Goal: Task Accomplishment & Management: Manage account settings

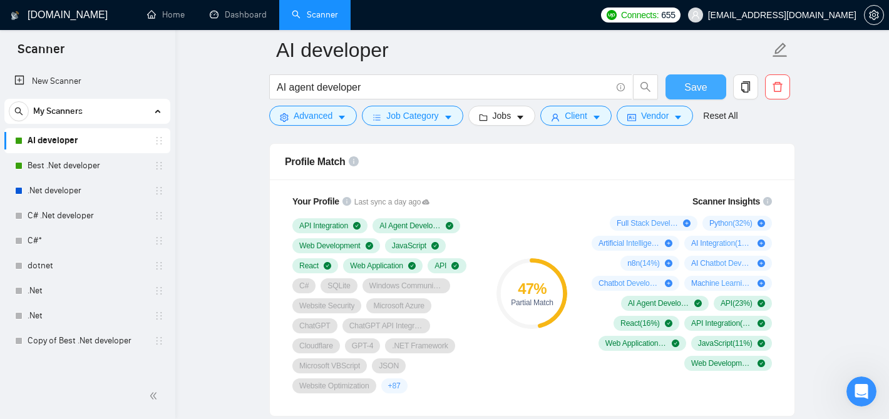
click at [690, 87] on span "Save" at bounding box center [695, 88] width 23 height 16
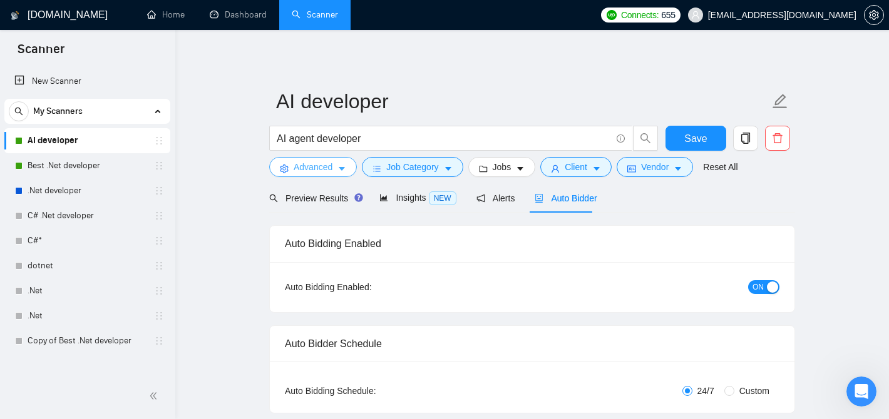
click at [336, 163] on button "Advanced" at bounding box center [313, 167] width 88 height 20
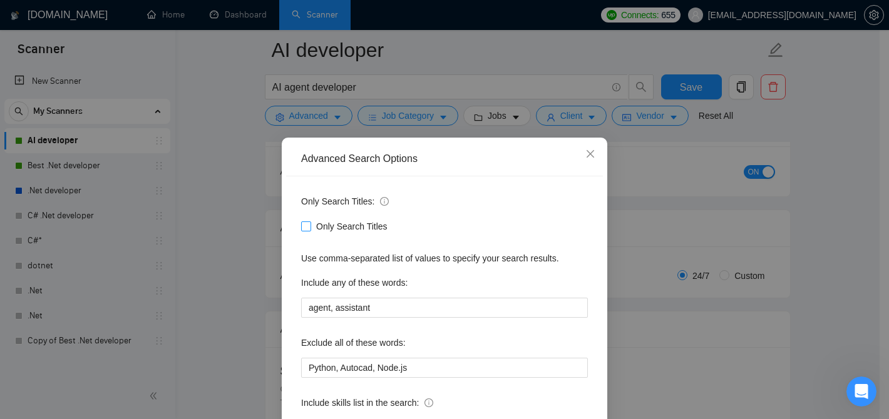
click at [301, 228] on input "Only Search Titles" at bounding box center [305, 226] width 9 height 9
checkbox input "false"
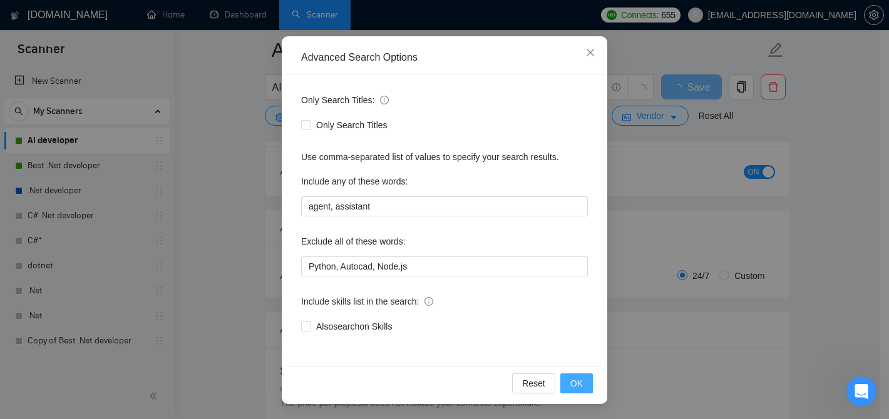
click at [564, 382] on button "OK" at bounding box center [576, 384] width 33 height 20
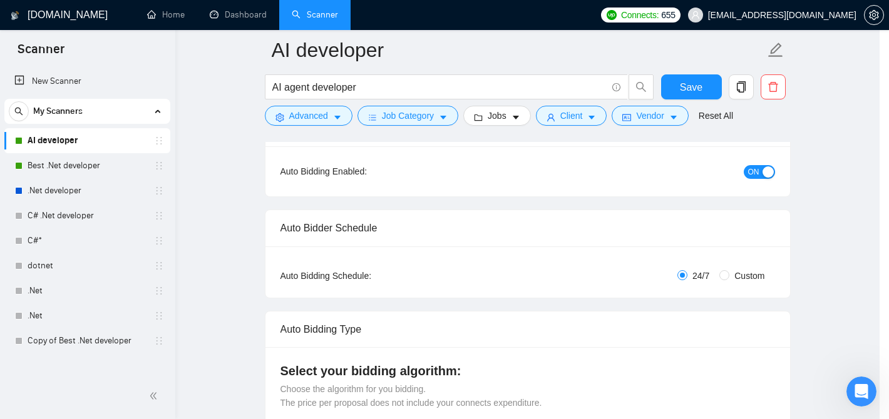
scroll to position [39, 0]
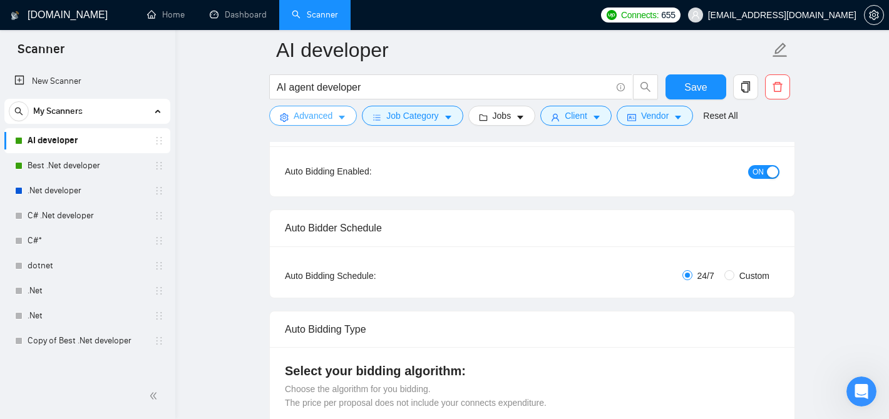
click at [341, 111] on button "Advanced" at bounding box center [313, 116] width 88 height 20
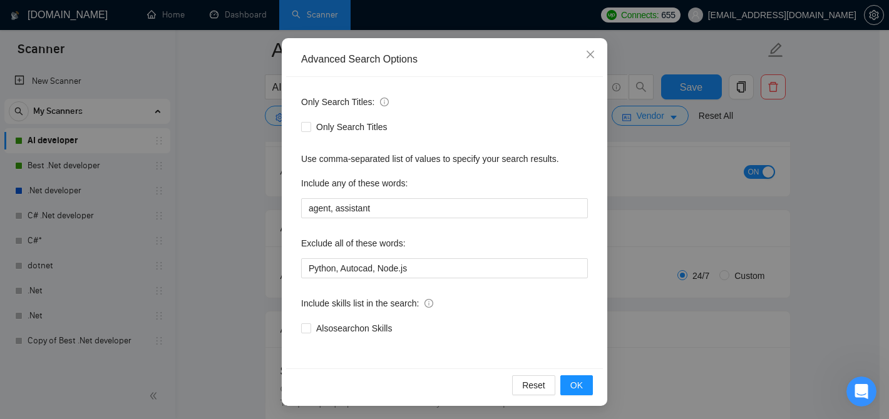
scroll to position [101, 0]
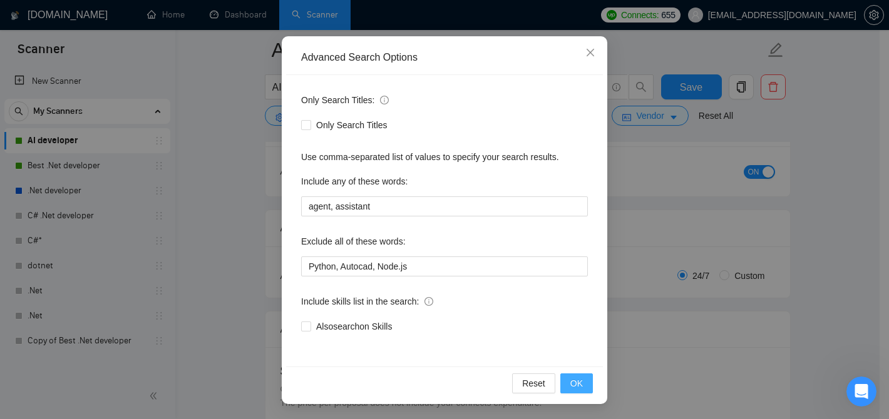
click at [571, 381] on span "OK" at bounding box center [576, 384] width 13 height 14
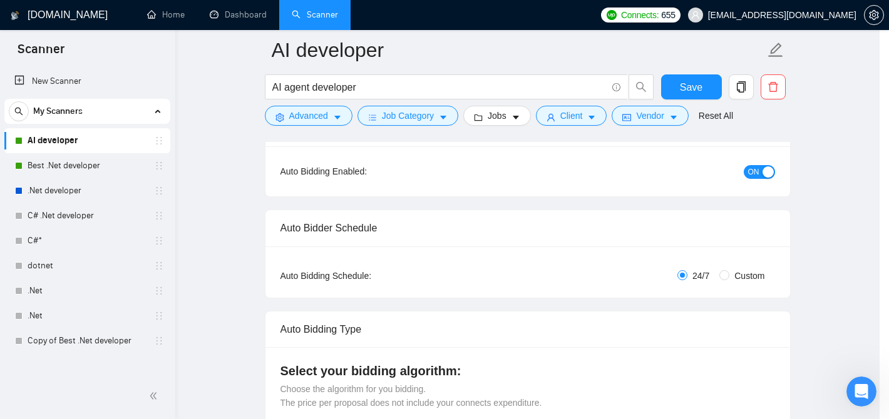
scroll to position [39, 0]
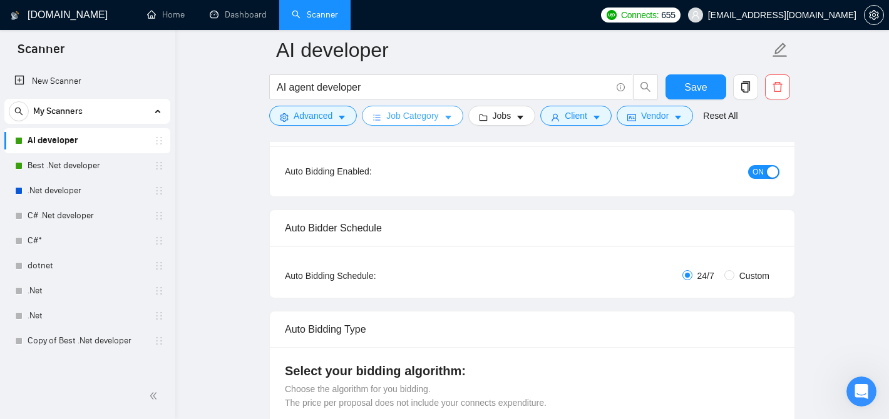
click at [416, 116] on span "Job Category" at bounding box center [412, 116] width 52 height 14
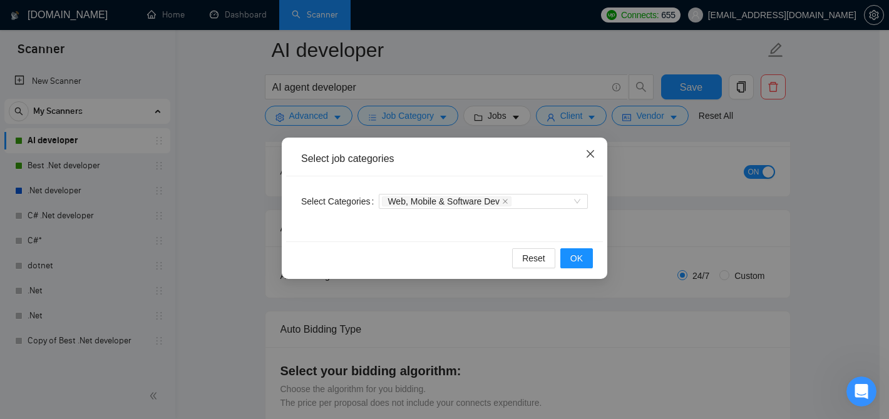
click at [584, 159] on span "Close" at bounding box center [590, 155] width 34 height 34
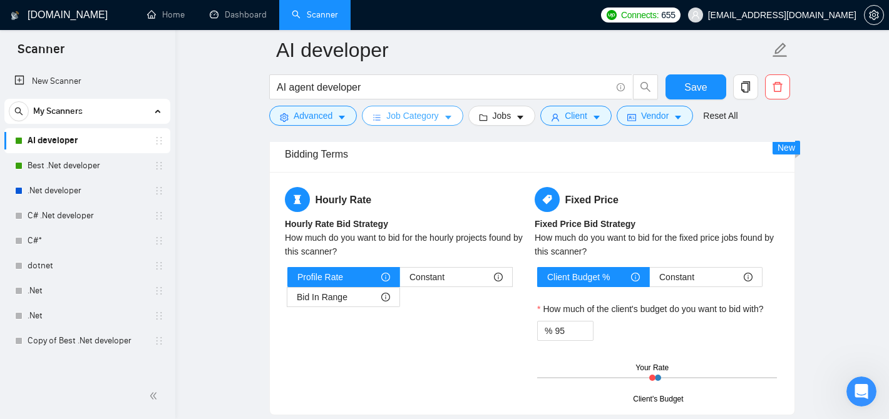
scroll to position [2003, 0]
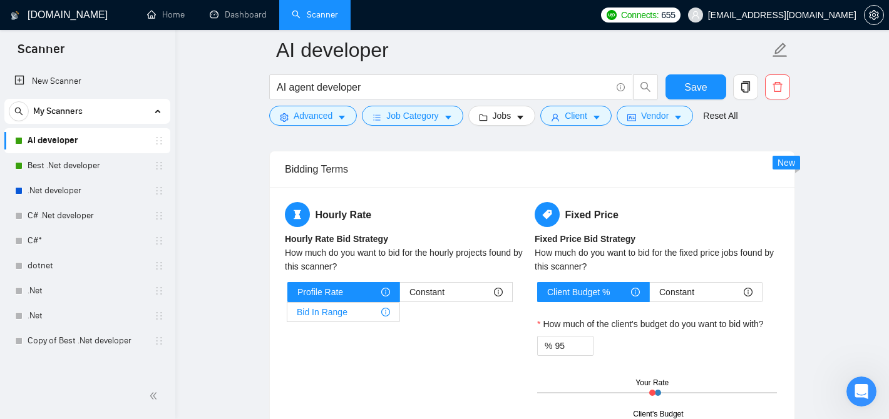
click at [342, 303] on span "Bid In Range" at bounding box center [322, 312] width 51 height 19
click at [287, 316] on input "Bid In Range" at bounding box center [287, 316] width 0 height 0
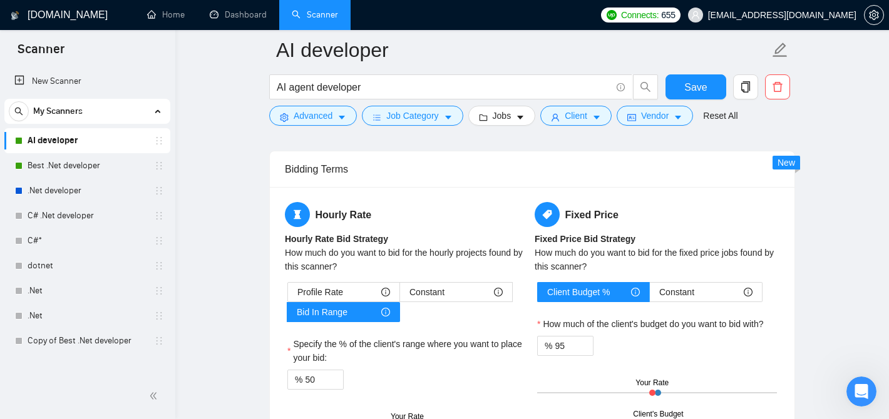
drag, startPoint x: 406, startPoint y: 404, endPoint x: 439, endPoint y: 406, distance: 33.3
click at [439, 406] on div "Client Min Client Max Your Rate" at bounding box center [407, 427] width 240 height 44
drag, startPoint x: 310, startPoint y: 359, endPoint x: 304, endPoint y: 358, distance: 6.4
click at [305, 371] on input "50" at bounding box center [324, 380] width 38 height 19
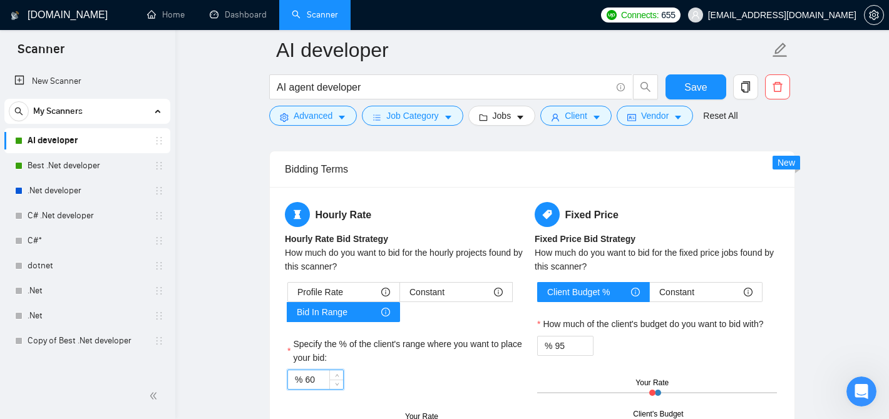
click at [303, 370] on div "% 60" at bounding box center [315, 380] width 56 height 20
type input "50"
click at [409, 337] on label "Specify the % of the client's range where you want to place your bid:" at bounding box center [407, 351] width 240 height 28
click at [343, 371] on input "50" at bounding box center [324, 380] width 38 height 19
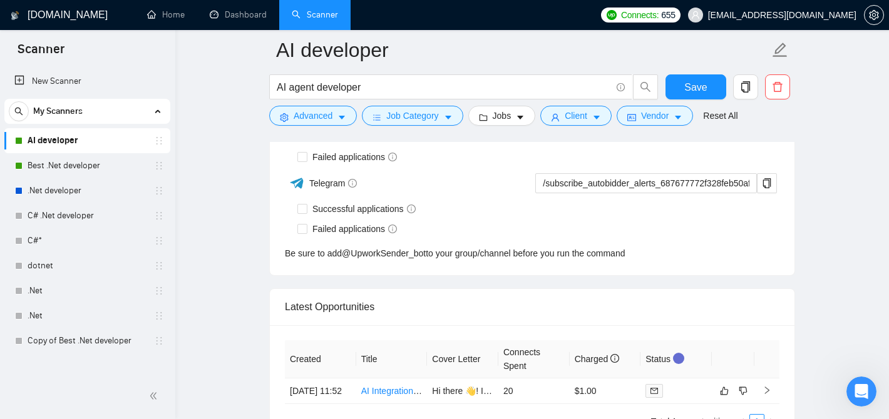
scroll to position [3130, 0]
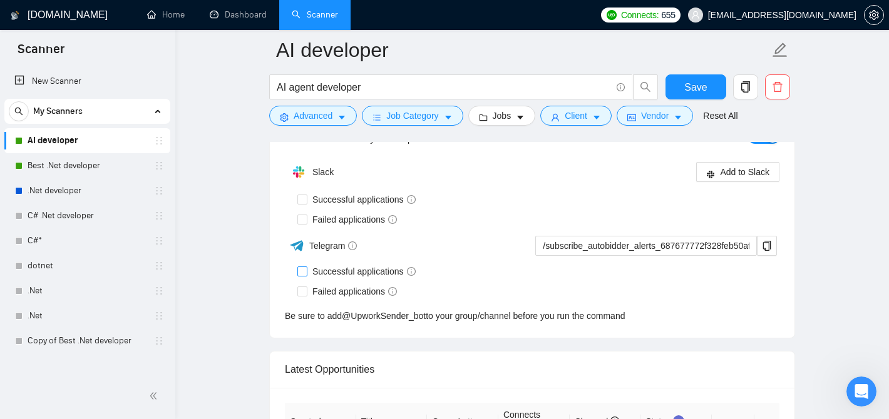
click at [305, 267] on input "Successful applications" at bounding box center [301, 271] width 9 height 9
checkbox input "true"
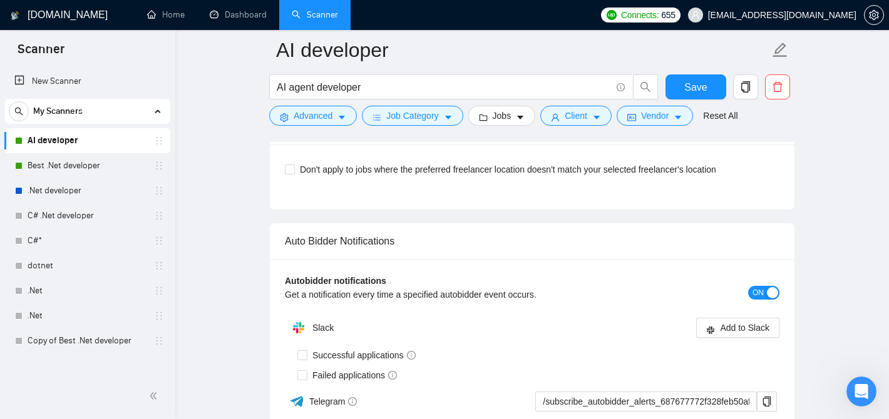
scroll to position [3005, 0]
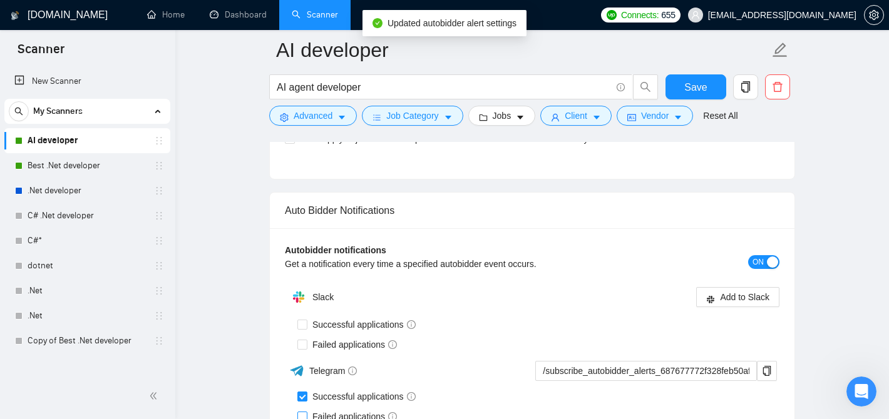
click at [298, 412] on input "Failed applications" at bounding box center [301, 416] width 9 height 9
checkbox input "true"
click at [764, 366] on icon "copy" at bounding box center [767, 371] width 10 height 10
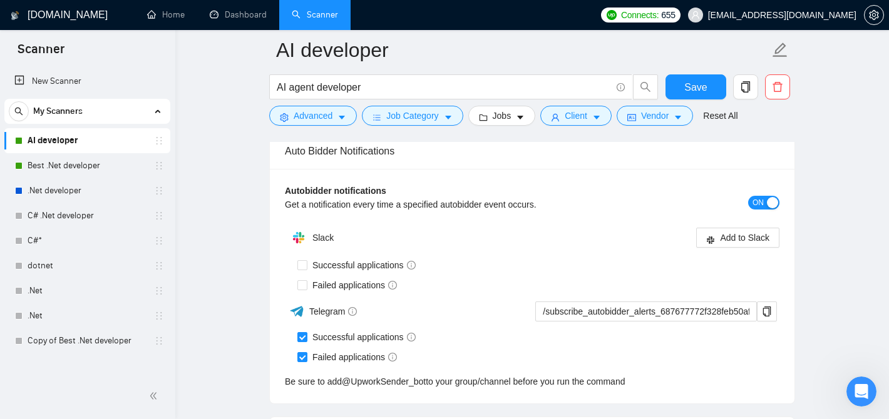
scroll to position [3302, 0]
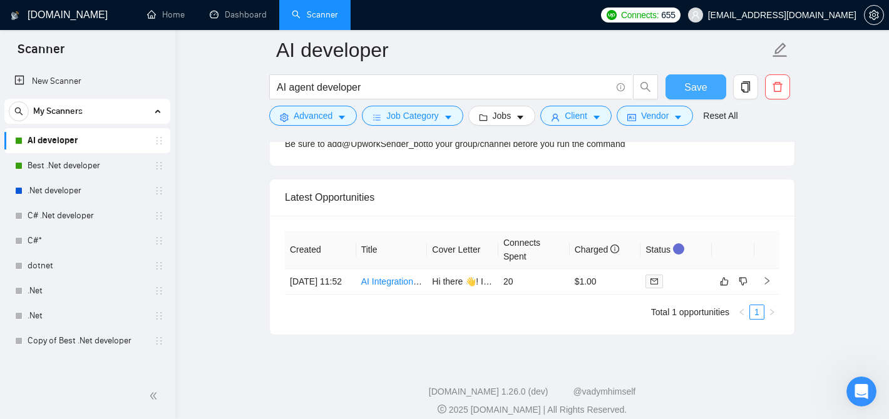
click at [698, 83] on span "Save" at bounding box center [695, 88] width 23 height 16
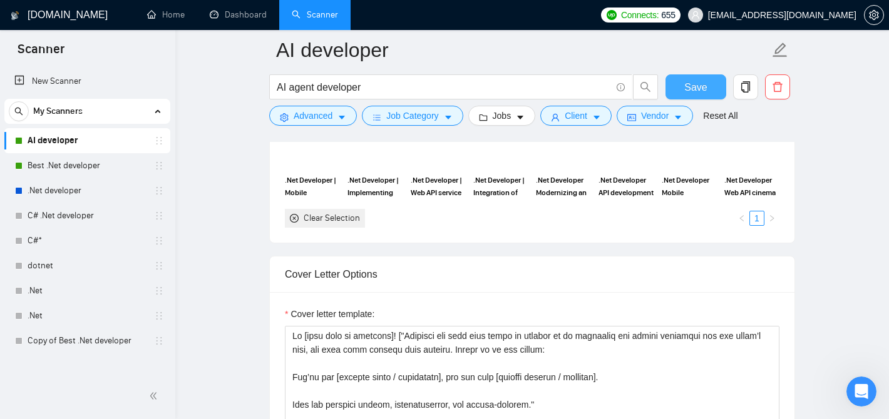
scroll to position [1362, 0]
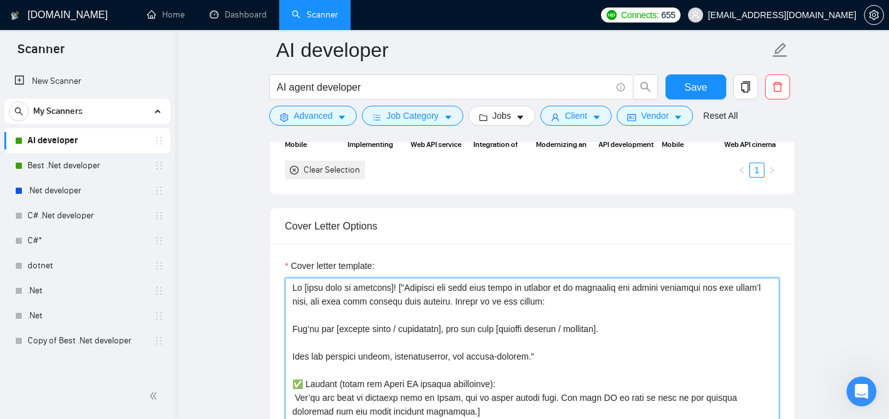
click at [328, 295] on textarea "Cover letter template:" at bounding box center [532, 419] width 495 height 282
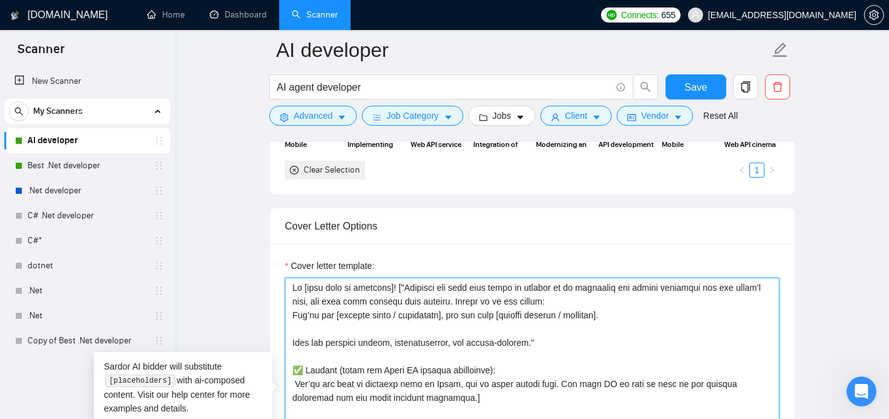
click at [443, 299] on textarea "Cover letter template:" at bounding box center [532, 419] width 495 height 282
click at [483, 296] on textarea "Cover letter template:" at bounding box center [532, 419] width 495 height 282
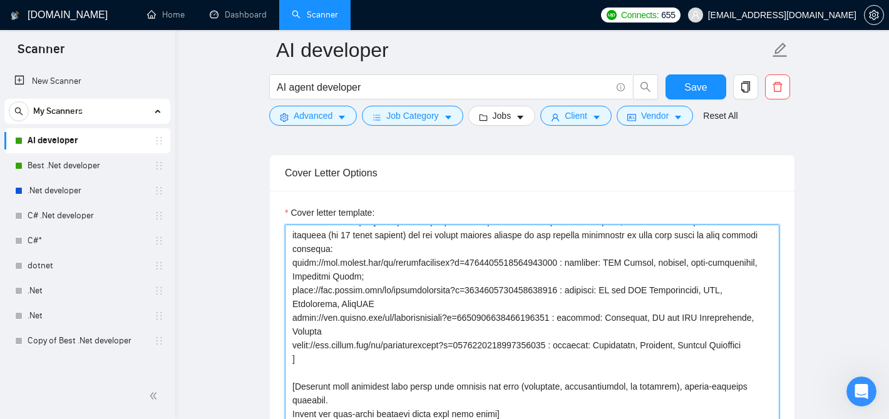
scroll to position [1487, 0]
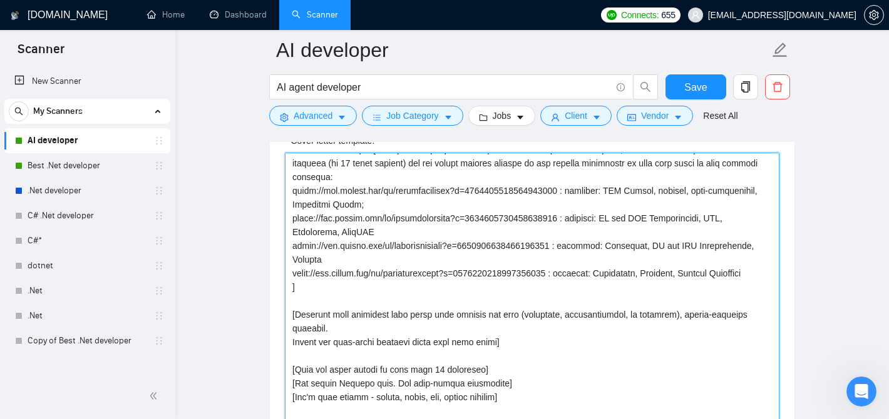
drag, startPoint x: 294, startPoint y: 306, endPoint x: 505, endPoint y: 307, distance: 211.0
click at [505, 307] on textarea "Cover letter template:" at bounding box center [532, 294] width 495 height 282
click at [333, 304] on textarea "Cover letter template:" at bounding box center [532, 294] width 495 height 282
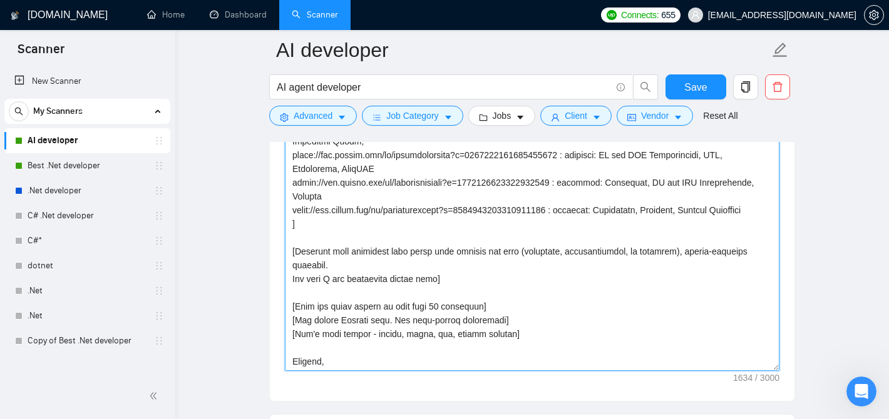
scroll to position [1675, 0]
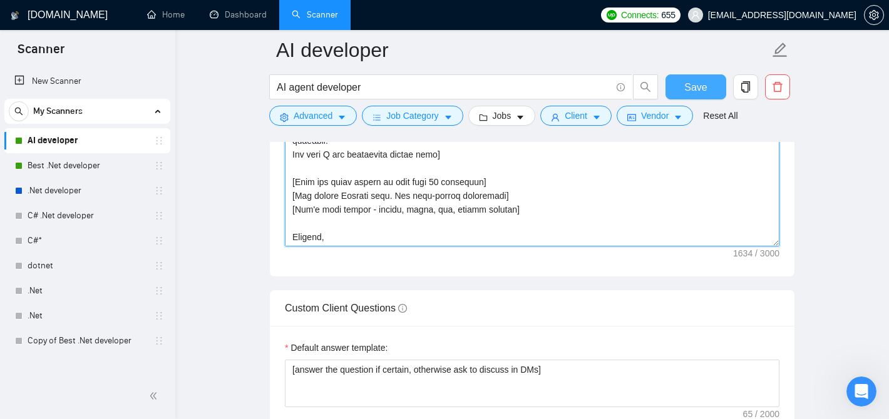
type textarea "Lo [ipsu dolo si ametcons]! ["Adipisci eli sedd eius tempo in utlabor et do mag…"
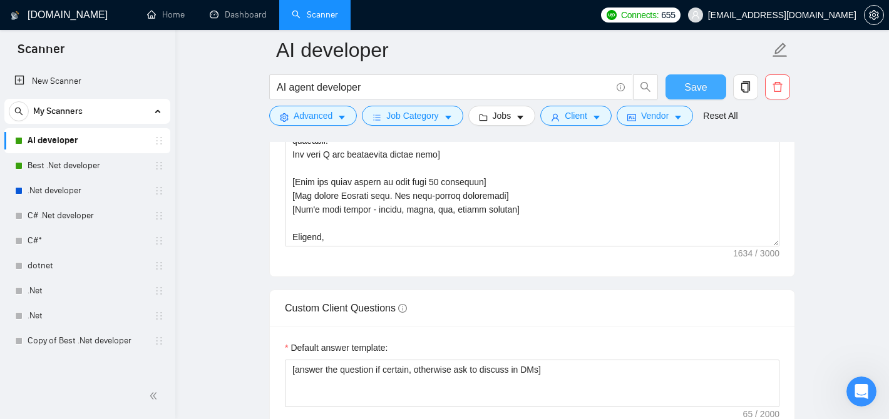
click at [684, 90] on button "Save" at bounding box center [695, 86] width 61 height 25
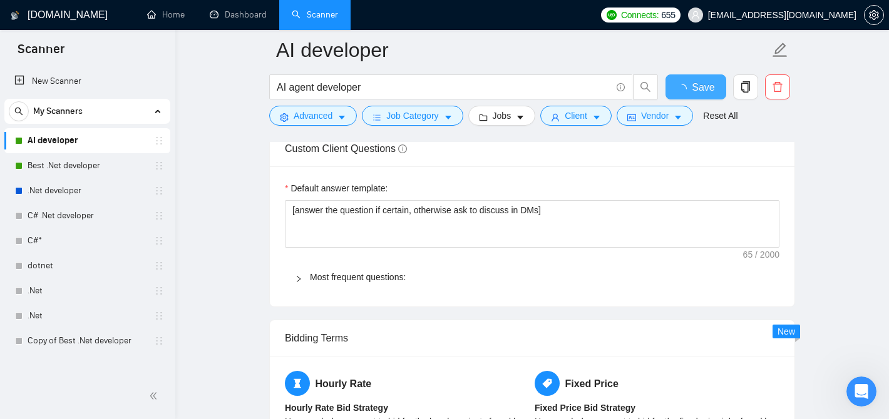
checkbox input "true"
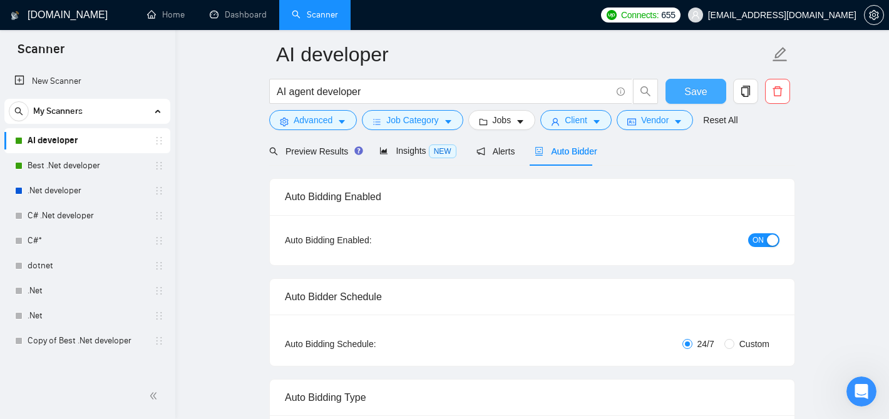
scroll to position [0, 0]
